Goal: Task Accomplishment & Management: Use online tool/utility

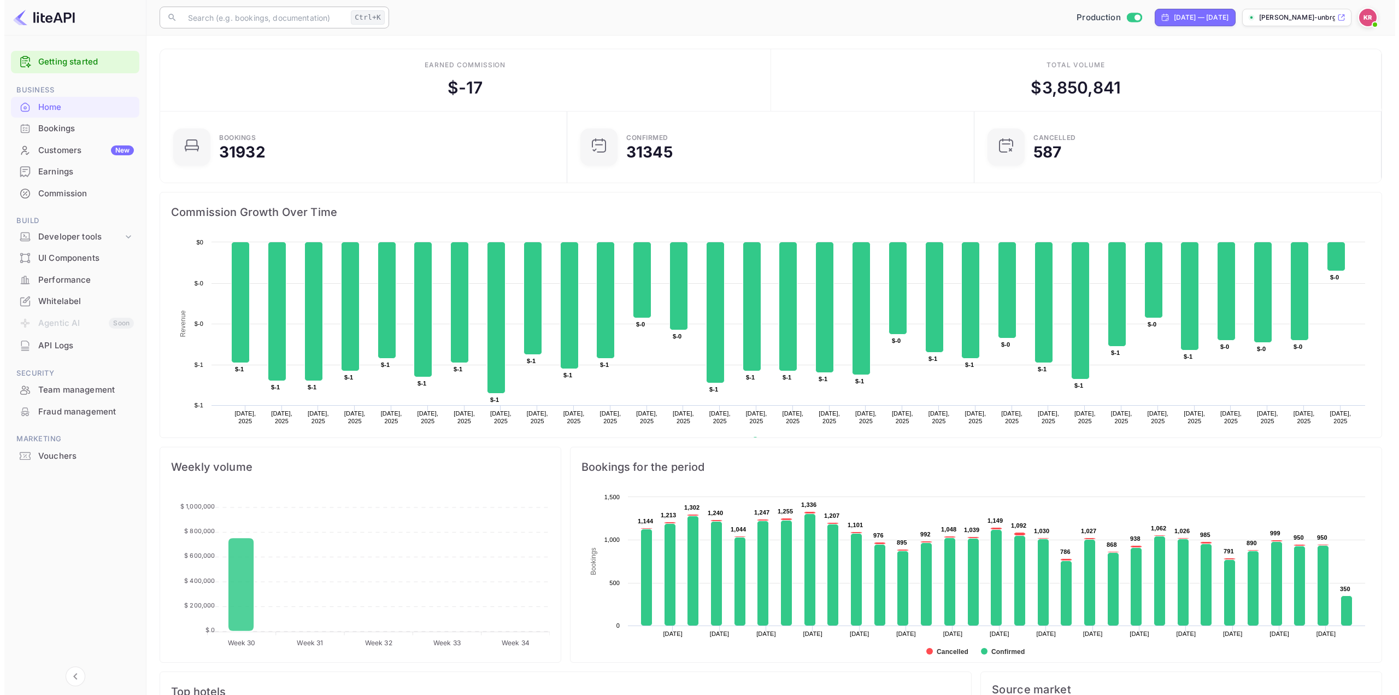
scroll to position [169, 392]
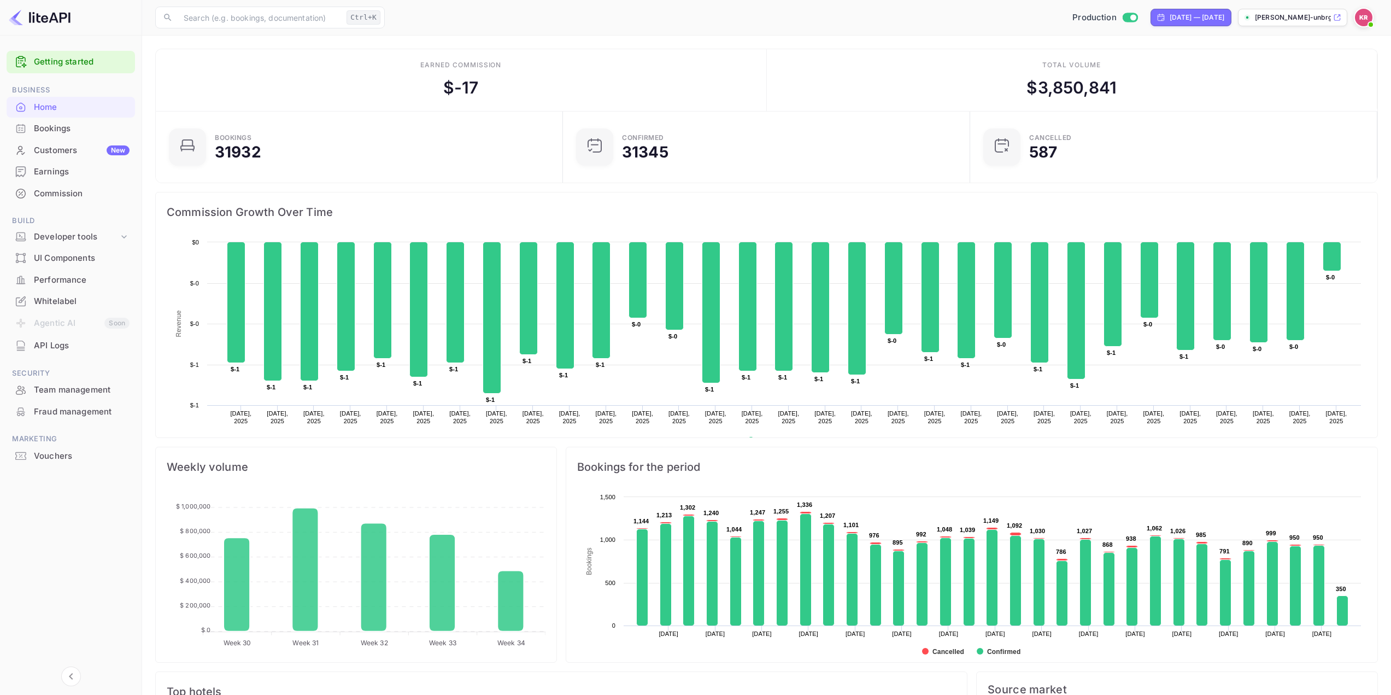
click at [61, 110] on div "Home" at bounding box center [82, 107] width 96 height 13
click at [70, 131] on div "Bookings" at bounding box center [82, 128] width 96 height 13
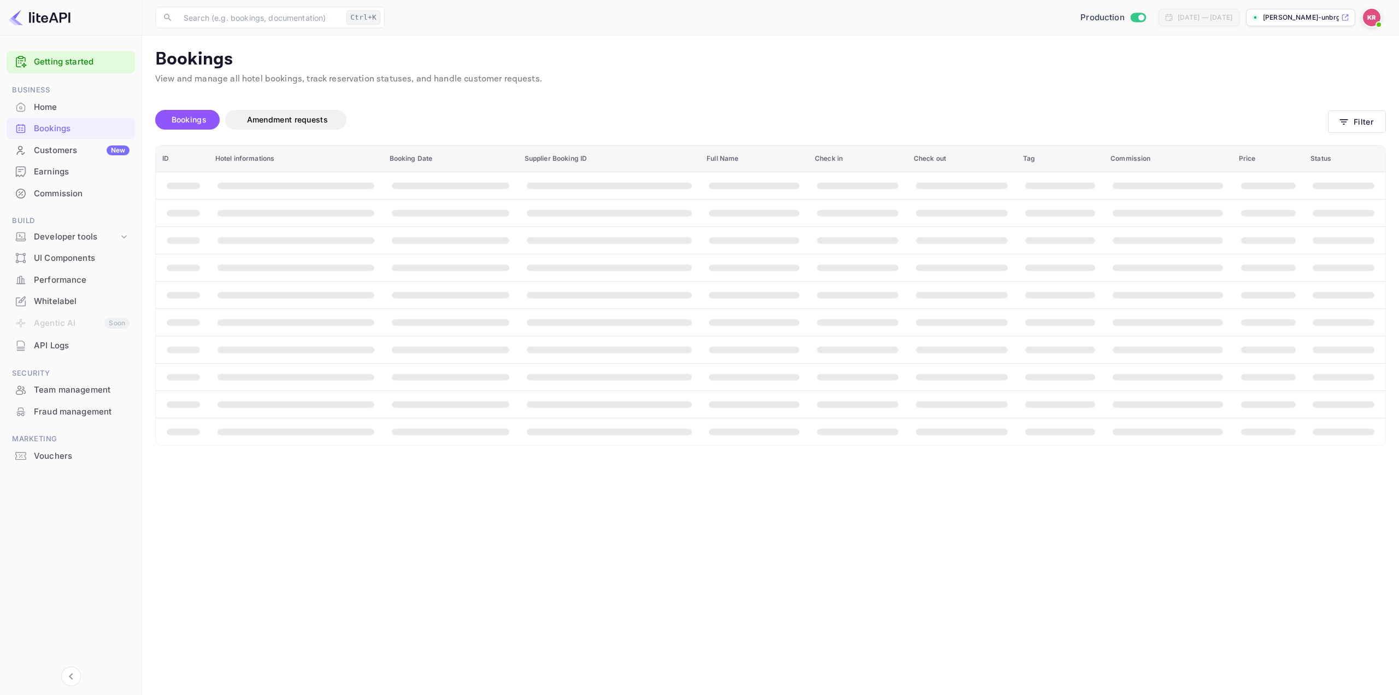
click at [1357, 135] on div "Bookings Amendment requests Filter" at bounding box center [770, 122] width 1231 height 46
click at [1356, 128] on button "Filter" at bounding box center [1357, 121] width 58 height 22
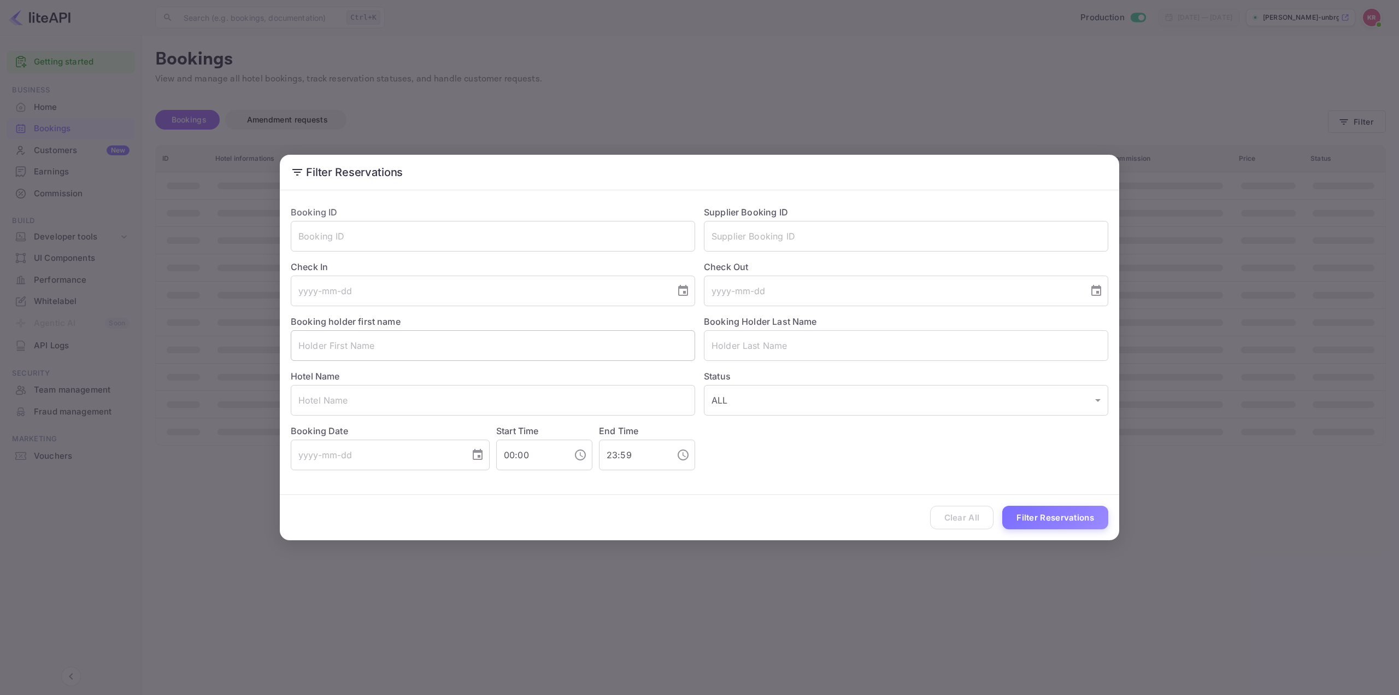
click at [397, 348] on input "text" at bounding box center [493, 345] width 404 height 31
paste input "Desiree Giffel"
drag, startPoint x: 337, startPoint y: 347, endPoint x: 277, endPoint y: 353, distance: 60.4
click at [277, 353] on div "Filter Reservations Booking ID ​ Supplier Booking ID ​ Check In ​ Check Out ​ B…" at bounding box center [699, 347] width 1399 height 695
click at [395, 346] on input "Desiree Giffel" at bounding box center [493, 345] width 404 height 31
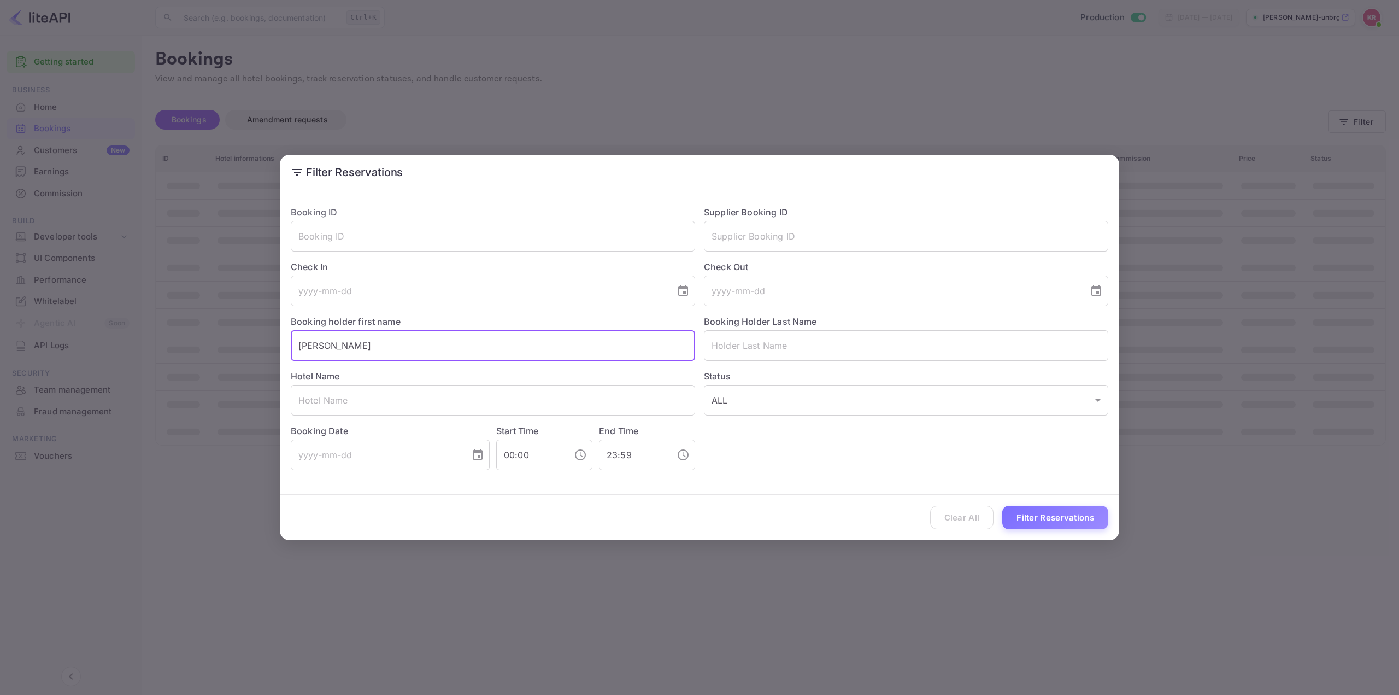
drag, startPoint x: 393, startPoint y: 345, endPoint x: 334, endPoint y: 350, distance: 59.2
click at [334, 350] on input "Desiree Giffel" at bounding box center [493, 345] width 404 height 31
type input "Desiree"
click at [724, 346] on input "text" at bounding box center [906, 345] width 404 height 31
paste input "Giffel"
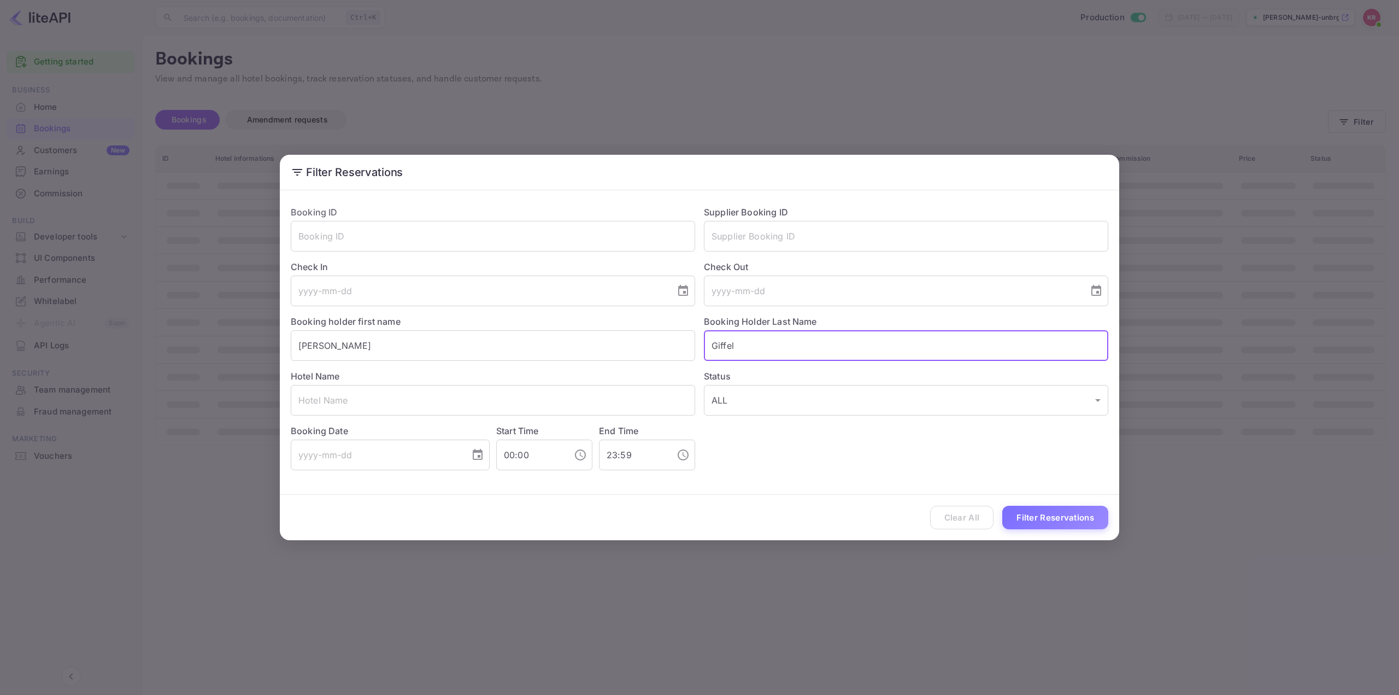
click at [716, 343] on input "Giffel" at bounding box center [906, 345] width 404 height 31
click at [780, 342] on input "Giffel" at bounding box center [906, 345] width 404 height 31
type input "Giffel"
click at [299, 345] on input "Desiree" at bounding box center [493, 345] width 404 height 31
click at [386, 342] on input "Desiree" at bounding box center [493, 345] width 404 height 31
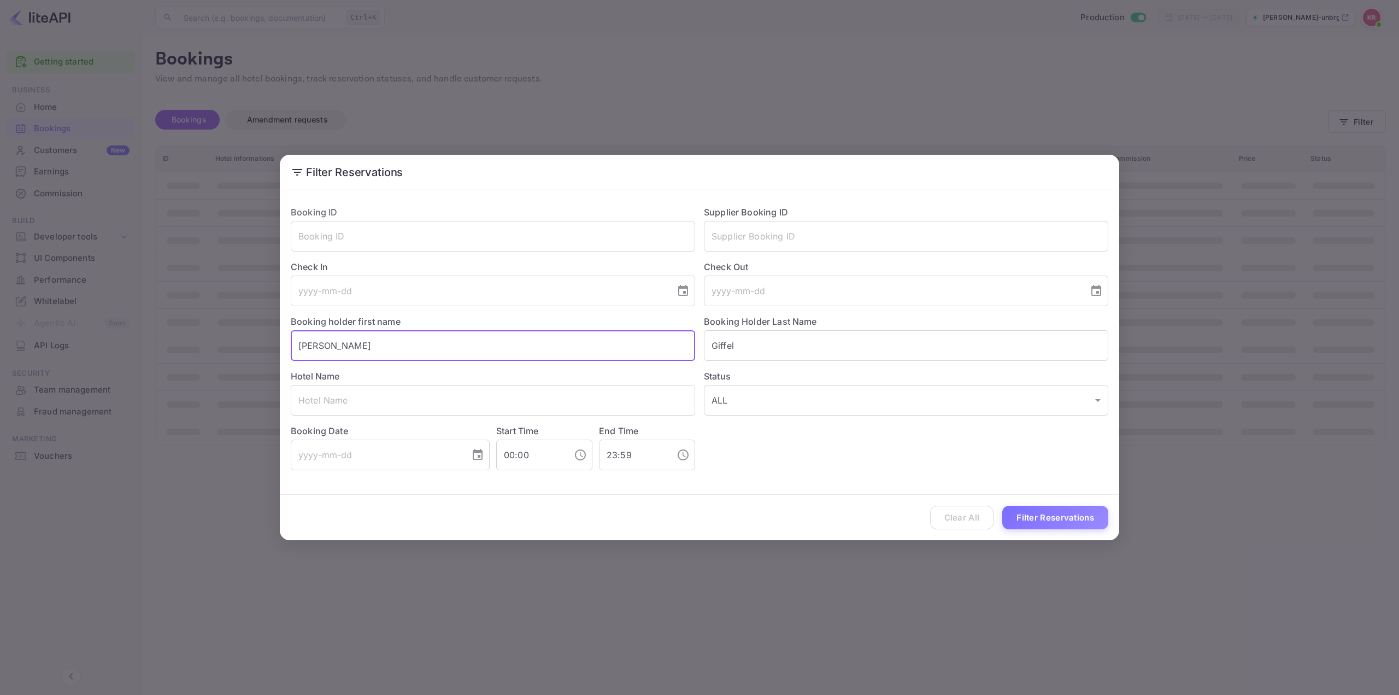
click at [301, 344] on input "Desiree" at bounding box center [493, 345] width 404 height 31
click at [380, 346] on input "Desiree" at bounding box center [493, 345] width 404 height 31
type input "Desiree"
click at [1079, 523] on button "Filter Reservations" at bounding box center [1055, 516] width 106 height 23
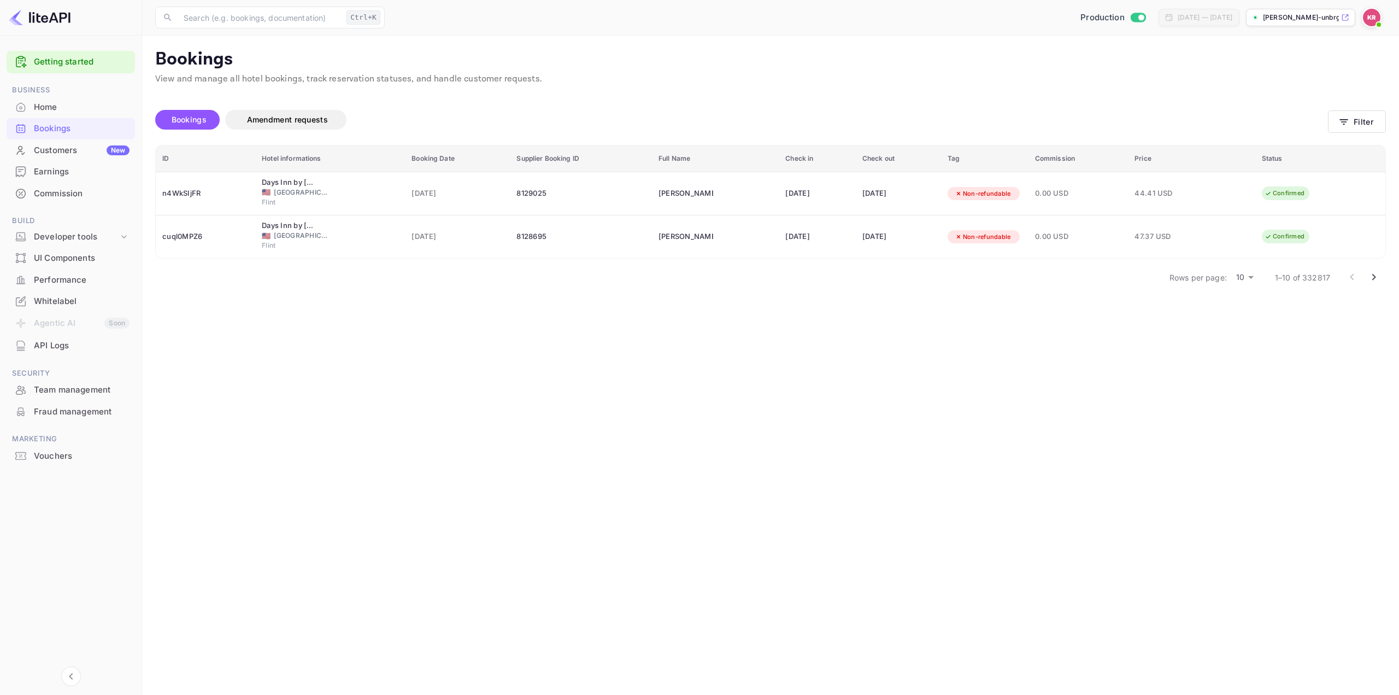
click at [1252, 356] on main "Bookings View and manage all hotel bookings, track reservation statuses, and ha…" at bounding box center [770, 365] width 1257 height 659
click at [56, 124] on div "Bookings" at bounding box center [82, 128] width 96 height 13
click at [1354, 126] on button "Filter" at bounding box center [1357, 121] width 58 height 22
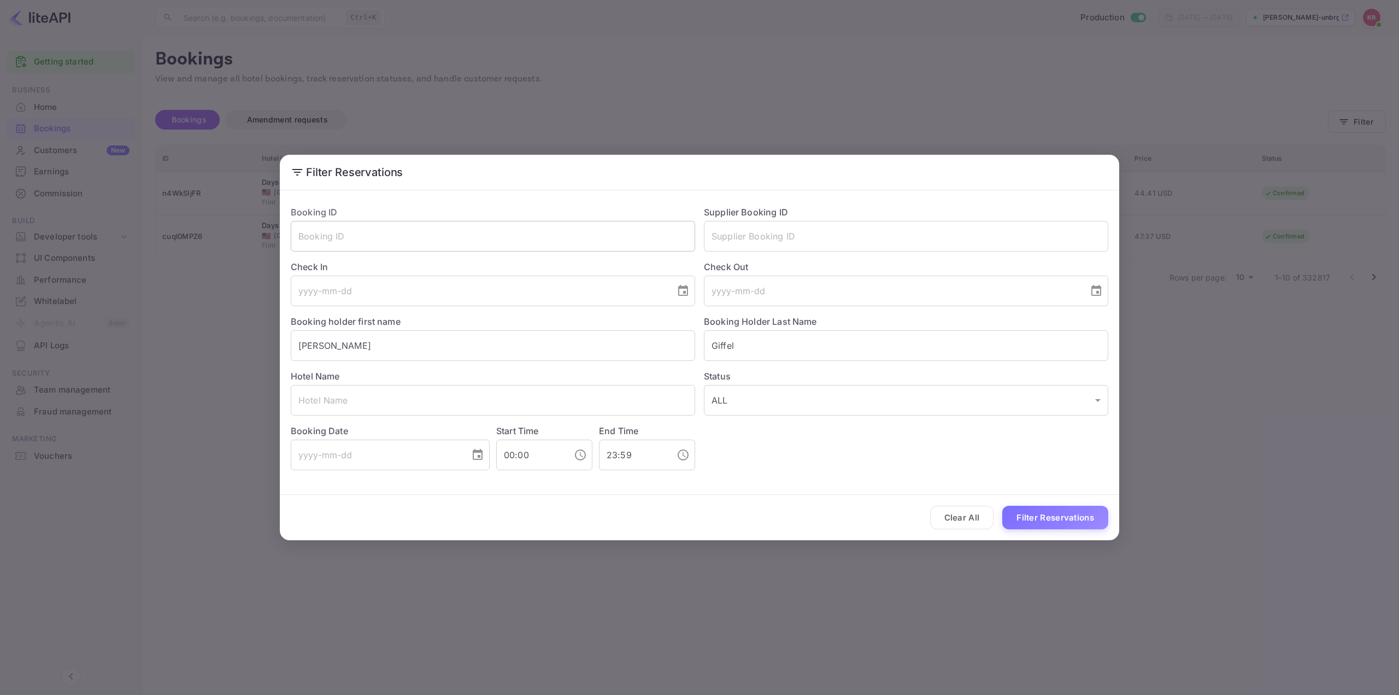
click at [328, 234] on input "text" at bounding box center [493, 236] width 404 height 31
paste input "uMSSBdVyQ"
type input "uMSSBdVyQ"
click at [1063, 519] on button "Filter Reservations" at bounding box center [1055, 516] width 106 height 23
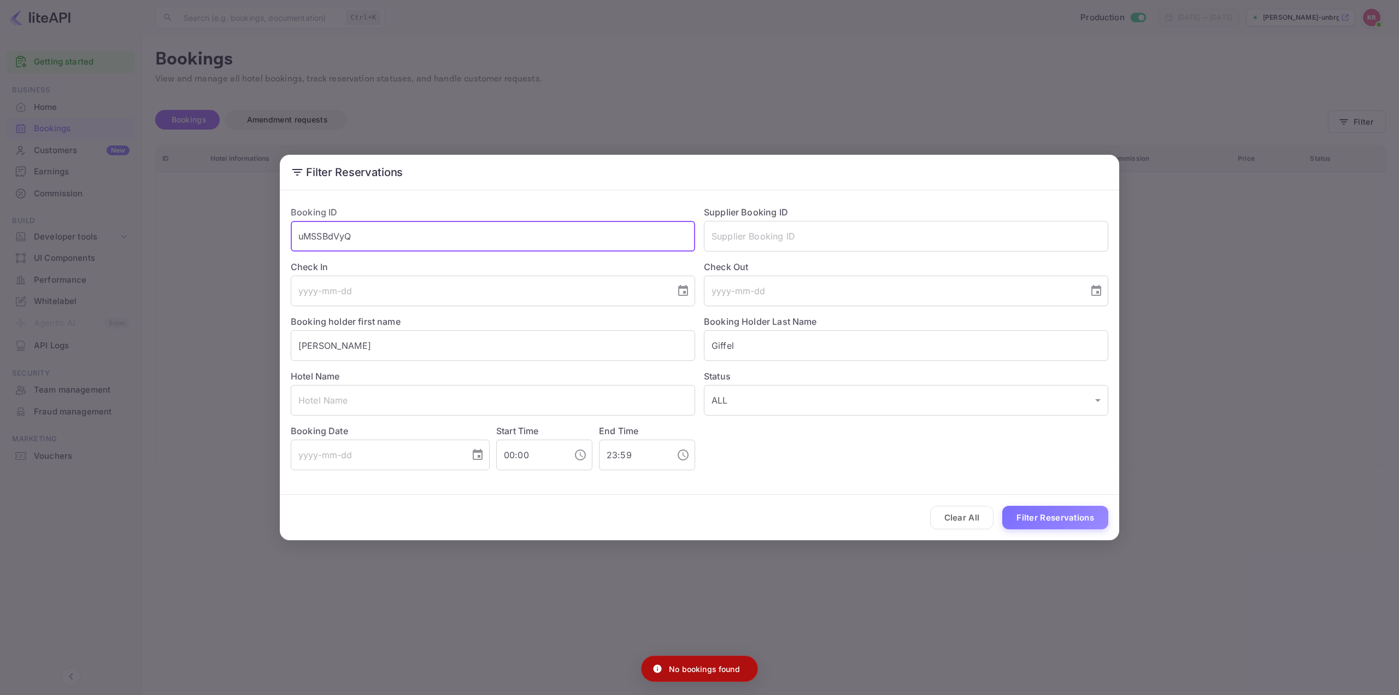
click at [296, 239] on input "uMSSBdVyQ" at bounding box center [493, 236] width 404 height 31
click at [408, 231] on input "uMSSBdVyQ" at bounding box center [493, 236] width 404 height 31
click at [1052, 514] on button "Filter Reservations" at bounding box center [1055, 516] width 106 height 23
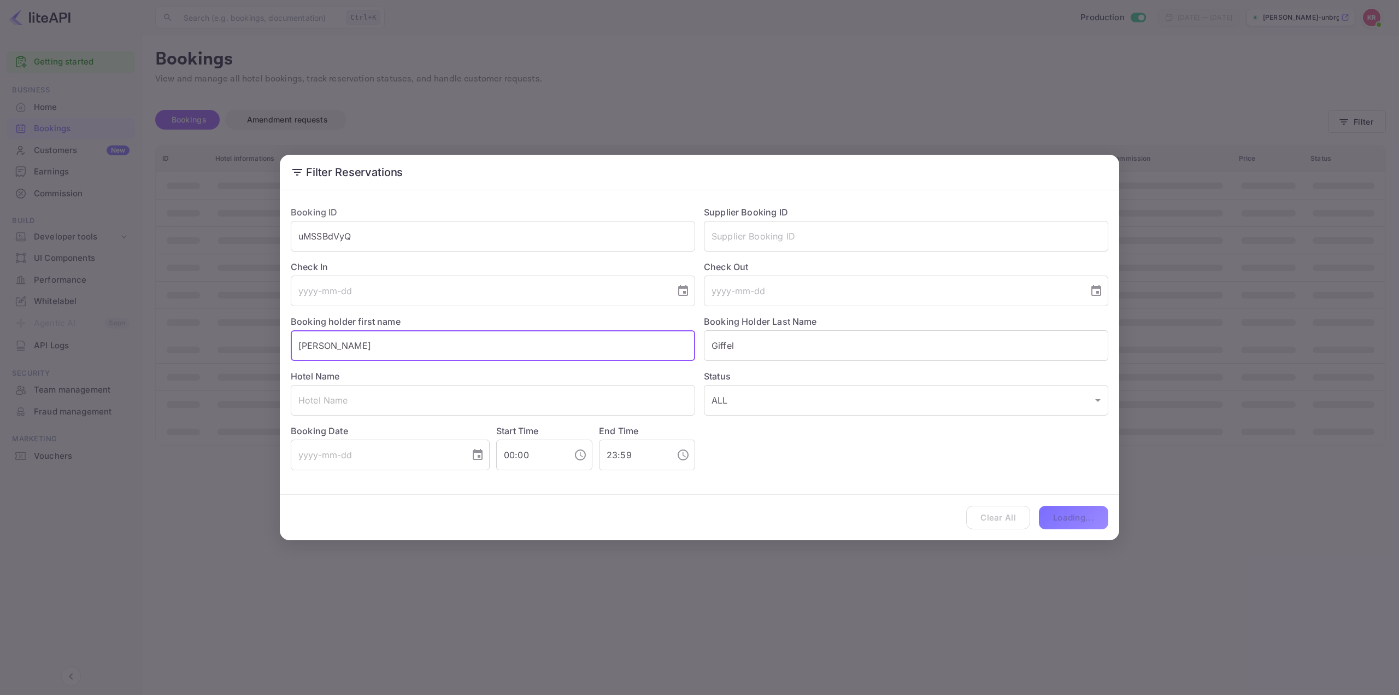
click at [332, 348] on input "Desiree" at bounding box center [493, 345] width 404 height 31
click at [722, 350] on input "Giffel" at bounding box center [906, 345] width 404 height 31
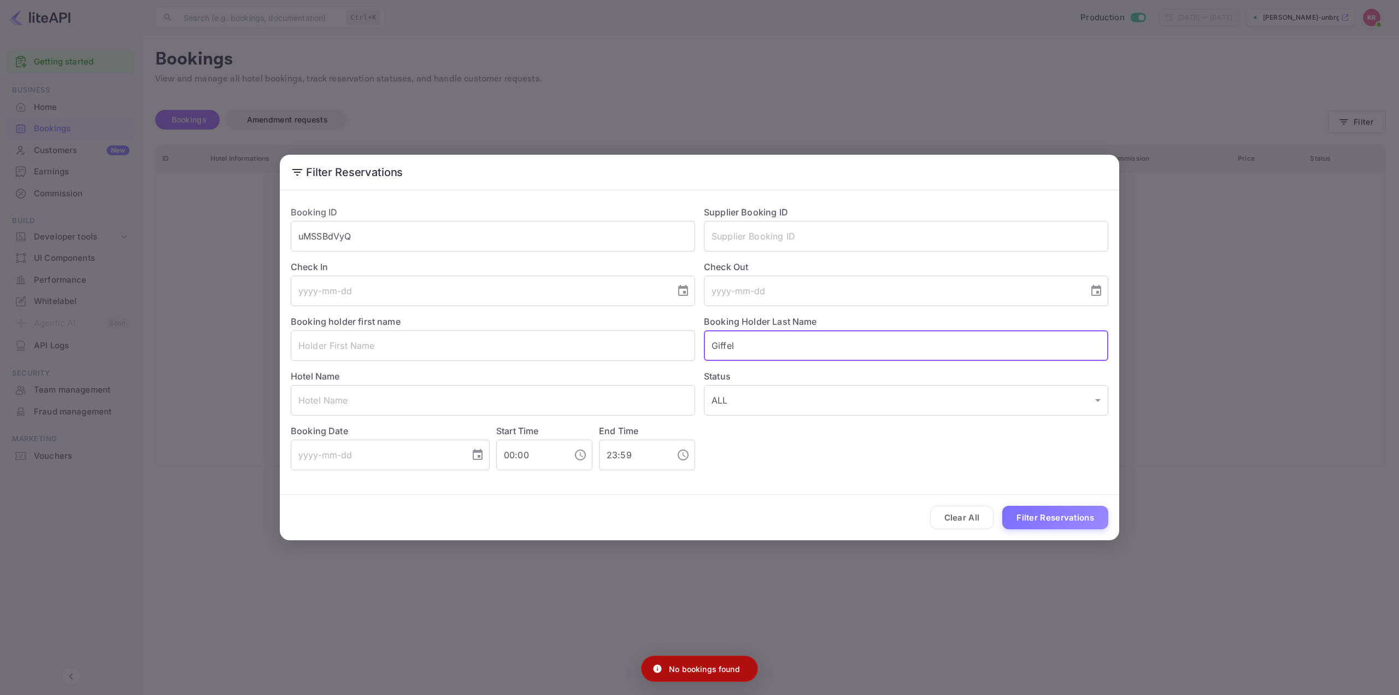
click at [722, 350] on input "Giffel" at bounding box center [906, 345] width 404 height 31
click at [1080, 521] on button "Filter Reservations" at bounding box center [1055, 516] width 106 height 23
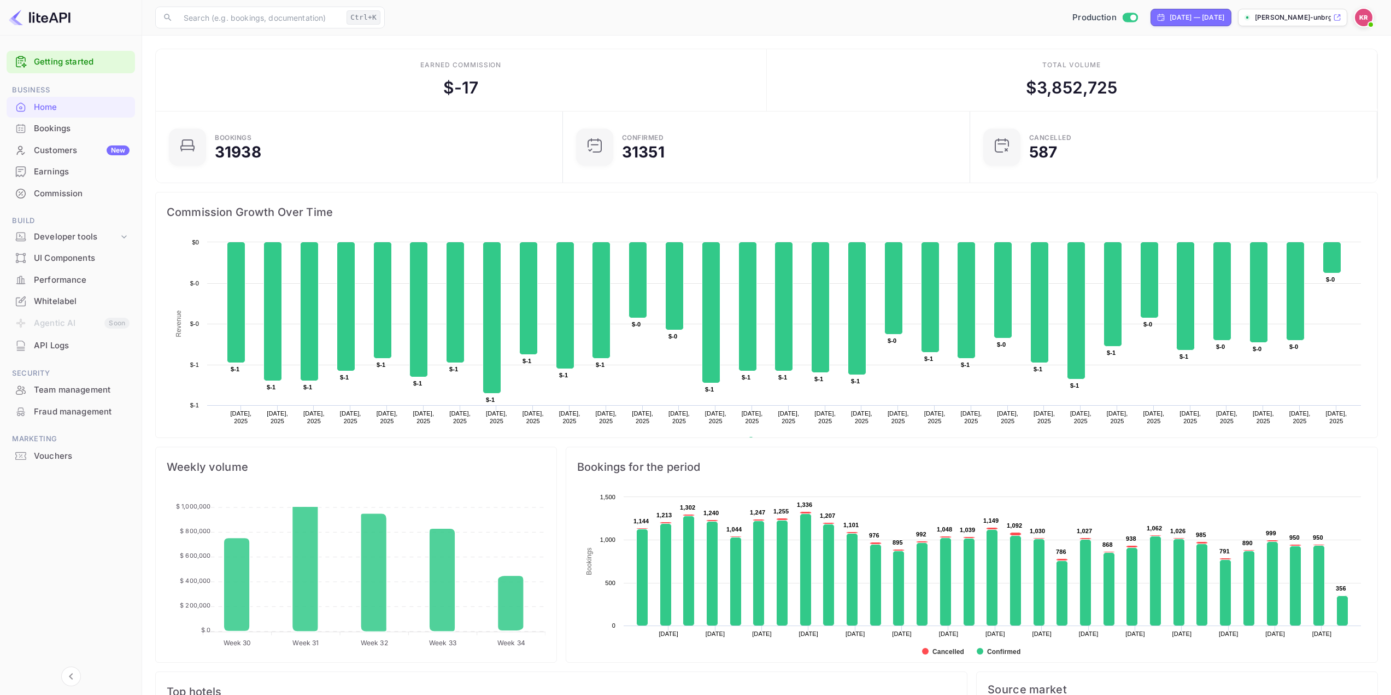
click at [44, 122] on div "Bookings" at bounding box center [71, 128] width 128 height 21
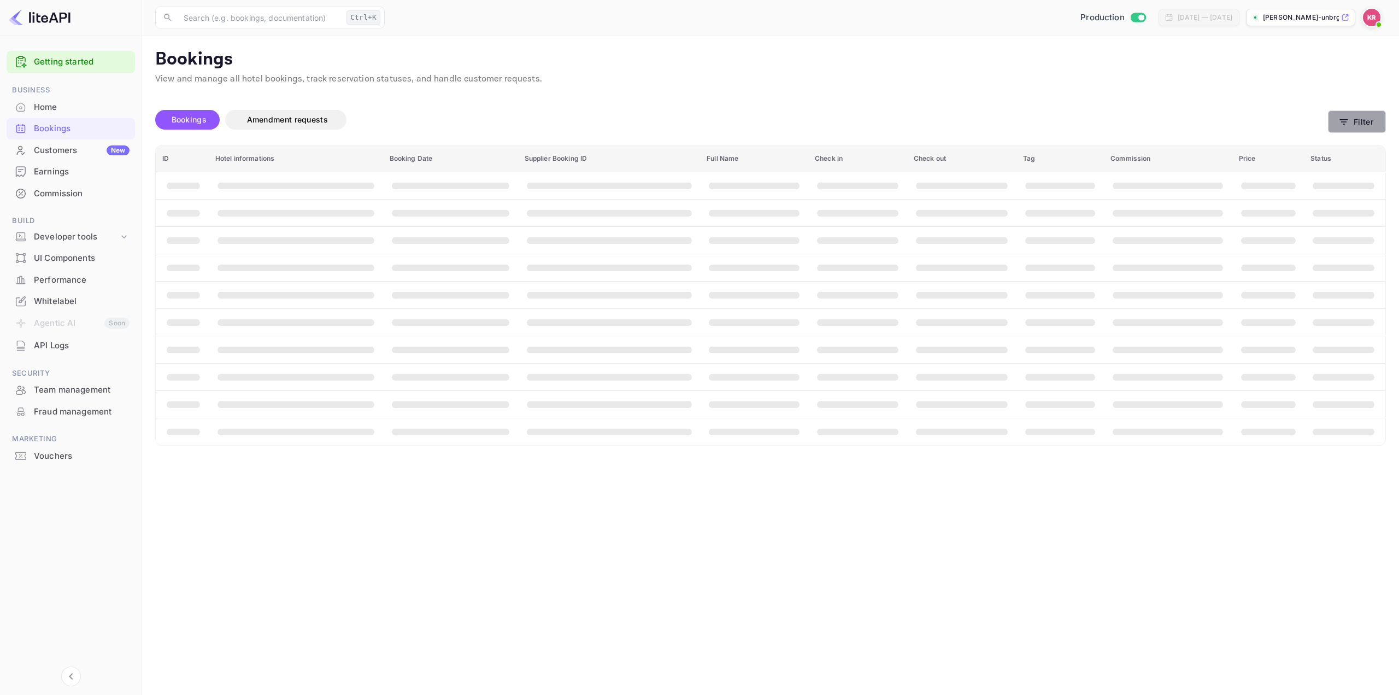
click at [1351, 131] on button "Filter" at bounding box center [1357, 121] width 58 height 22
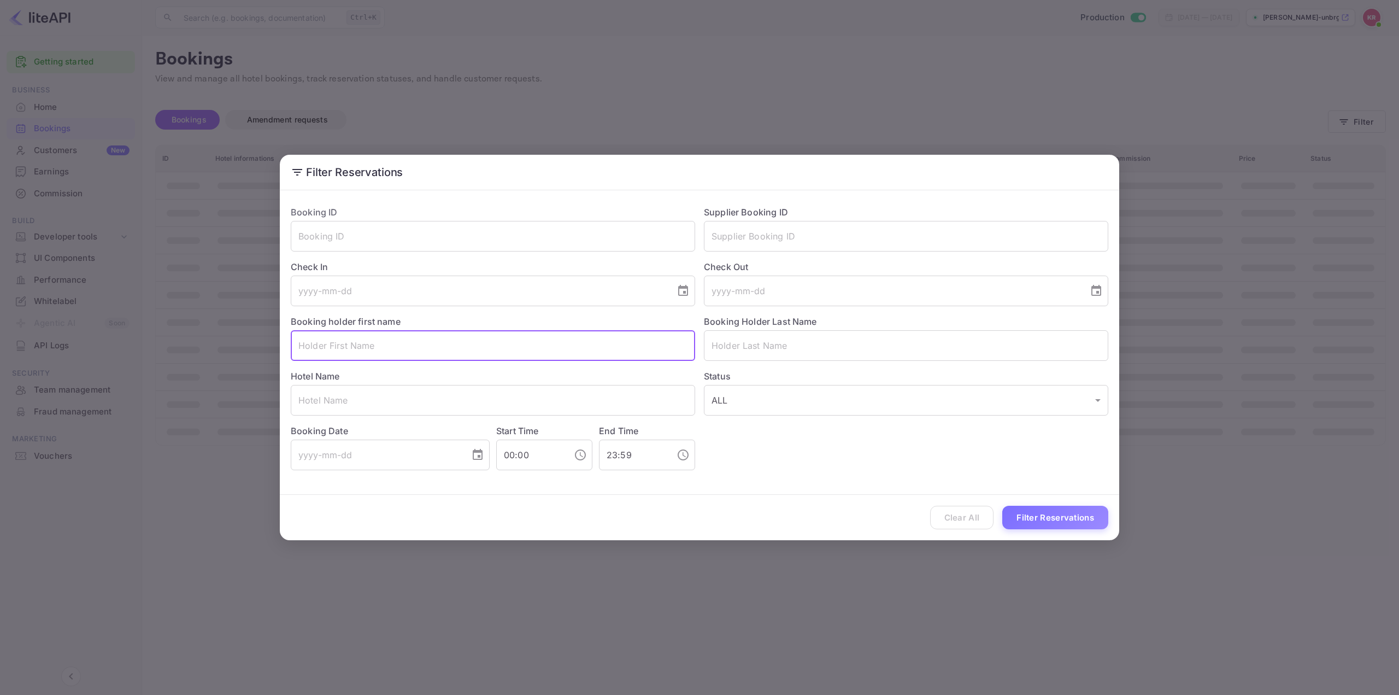
click at [346, 346] on input "text" at bounding box center [493, 345] width 404 height 31
paste input "[PERSON_NAME]"
drag, startPoint x: 392, startPoint y: 345, endPoint x: 342, endPoint y: 348, distance: 50.9
click at [342, 348] on input "[PERSON_NAME]" at bounding box center [493, 345] width 404 height 31
type input "Jennessy"
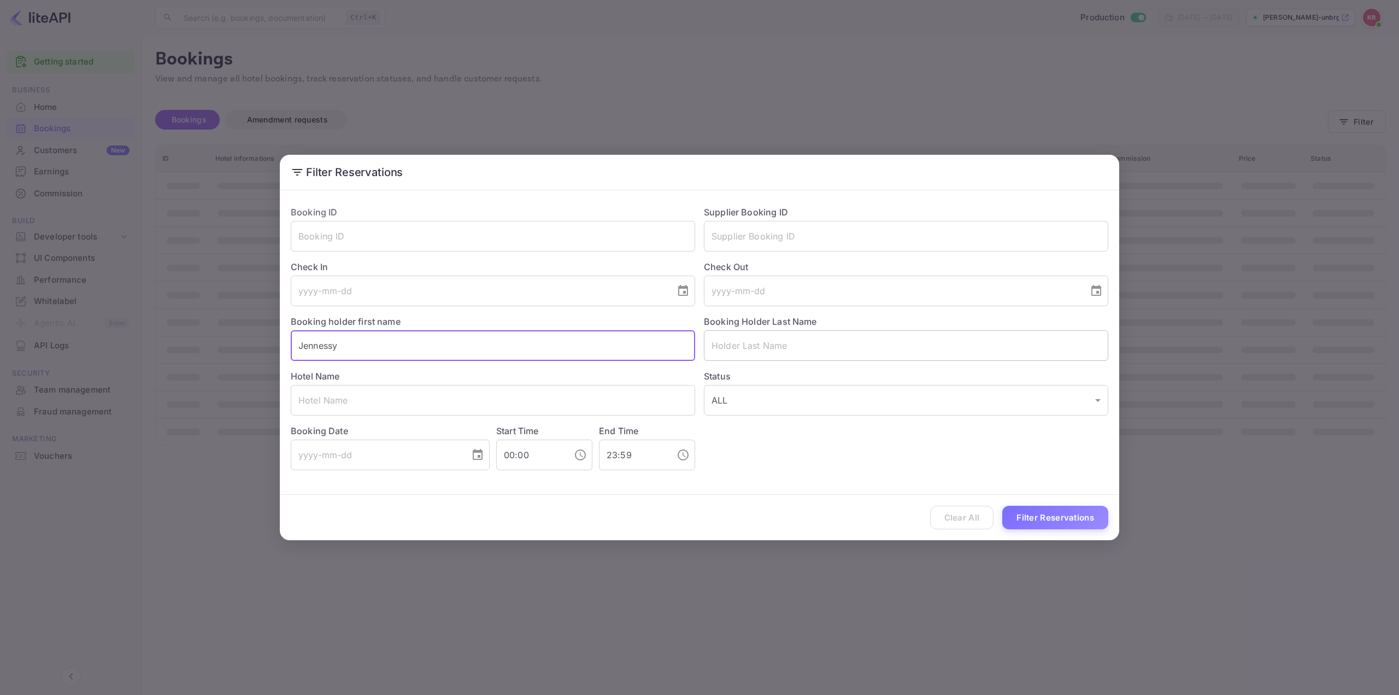
click at [760, 349] on input "text" at bounding box center [906, 345] width 404 height 31
paste input "Brown"
click at [713, 342] on input "Brown" at bounding box center [906, 345] width 404 height 31
click at [773, 345] on input "Brown" at bounding box center [906, 345] width 404 height 31
type input "Brown"
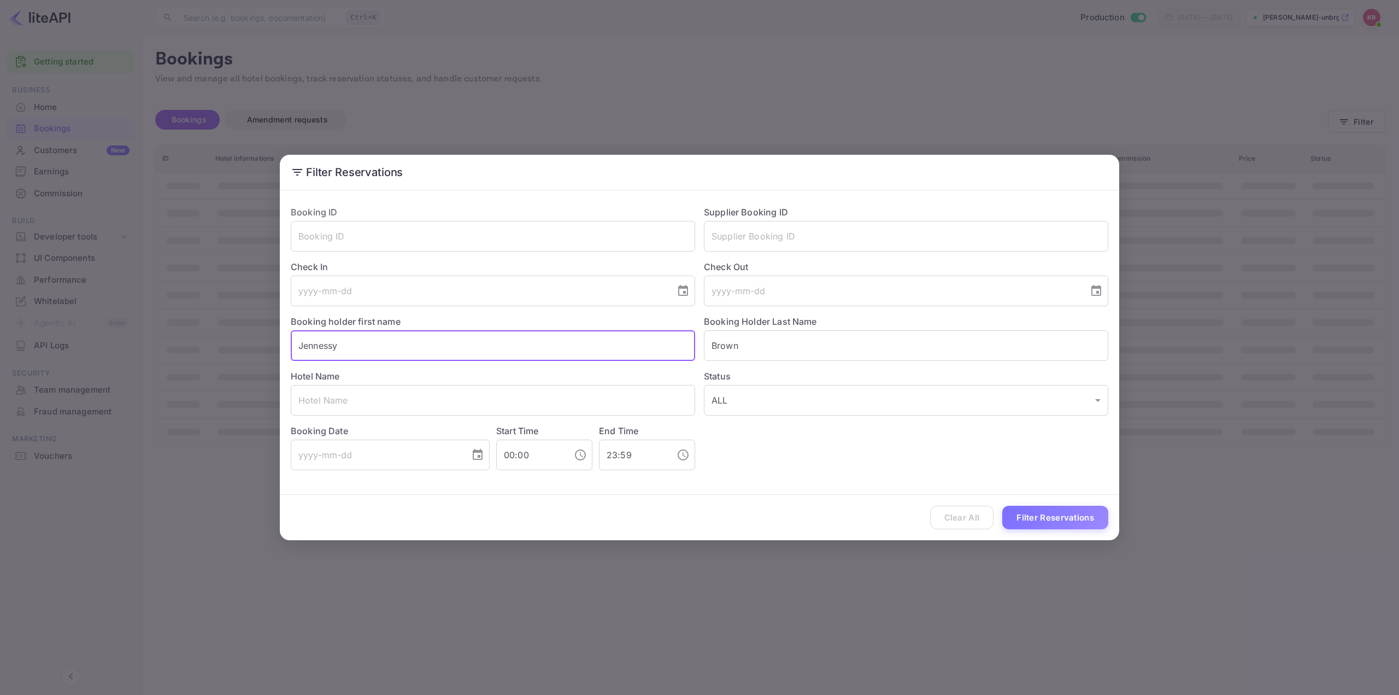
click at [299, 343] on input "Jennessy" at bounding box center [493, 345] width 404 height 31
click at [302, 343] on input "Jennessy" at bounding box center [493, 345] width 404 height 31
click at [383, 348] on input "Jennessy" at bounding box center [493, 345] width 404 height 31
type input "Jennessy"
click at [1046, 510] on button "Filter Reservations" at bounding box center [1055, 516] width 106 height 23
